Goal: Task Accomplishment & Management: Manage account settings

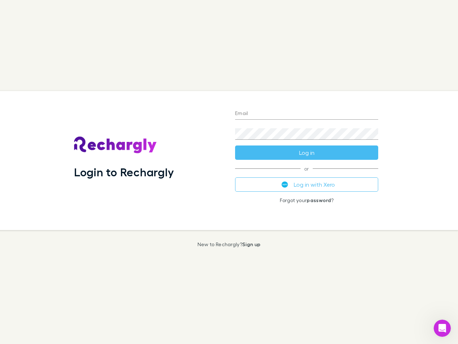
click at [229, 172] on div "Login to Rechargly" at bounding box center [148, 160] width 161 height 139
click at [307, 114] on input "Email" at bounding box center [306, 113] width 143 height 11
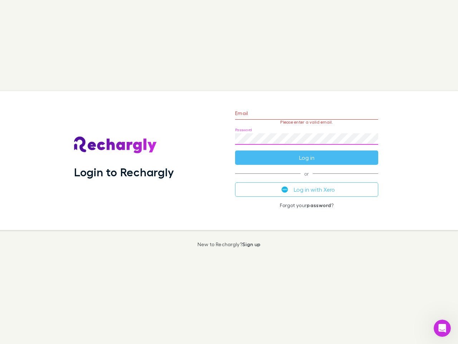
click at [307, 153] on form "Email Please enter a valid email. Password Log in" at bounding box center [306, 133] width 143 height 62
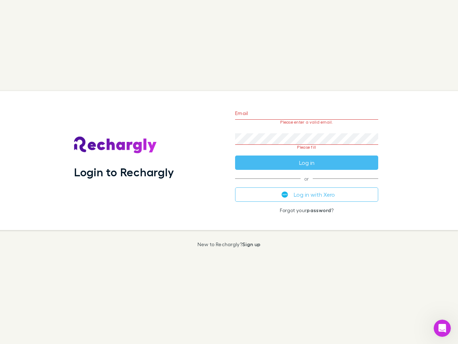
click at [307, 184] on div "Email Please enter a valid email. Password Please fill Log in or Log in with Xe…" at bounding box center [306, 160] width 155 height 139
click at [442, 328] on icon "Open Intercom Messenger" at bounding box center [443, 328] width 12 height 12
